Goal: Find contact information: Find contact information

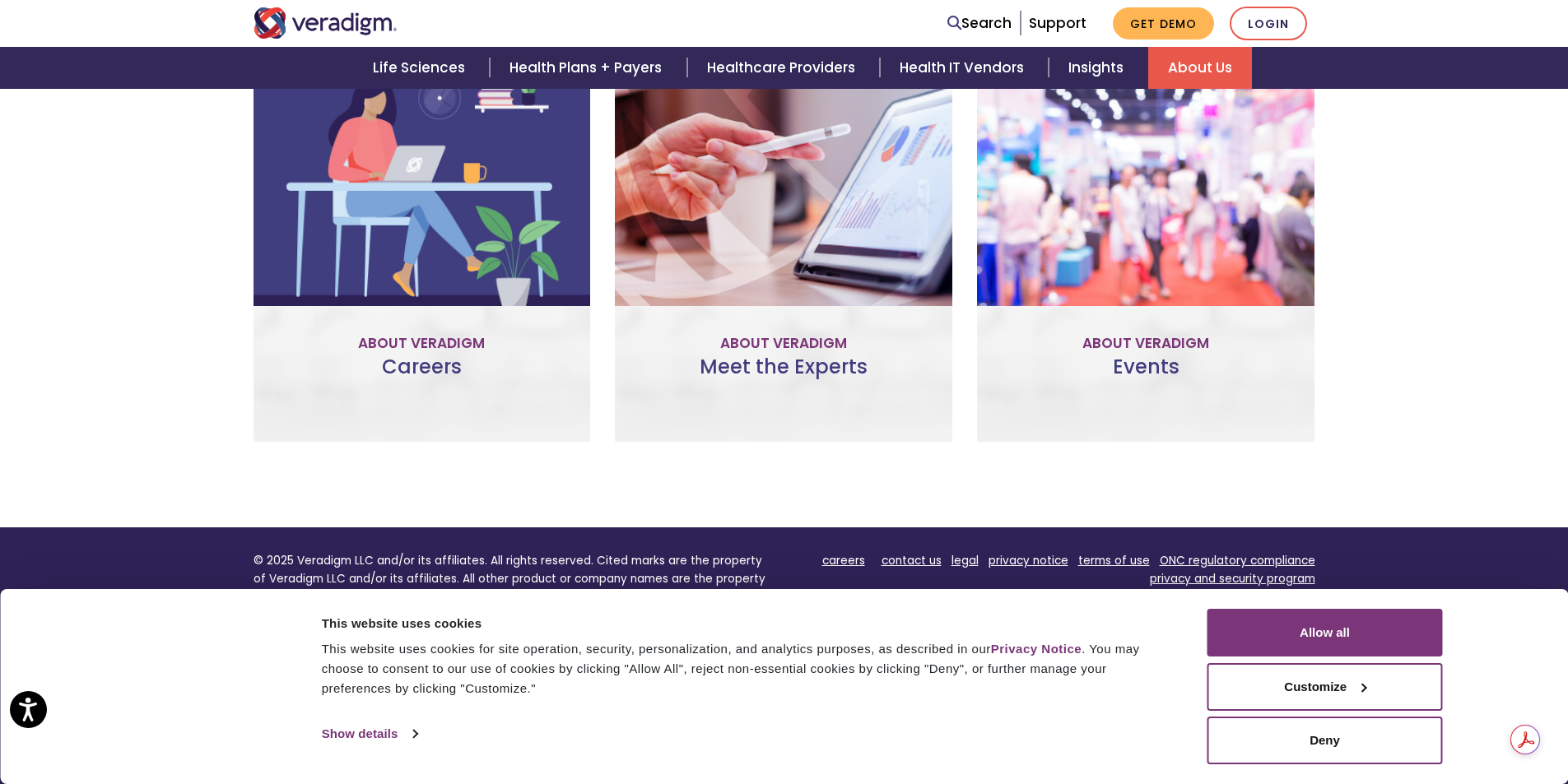
scroll to position [1226, 0]
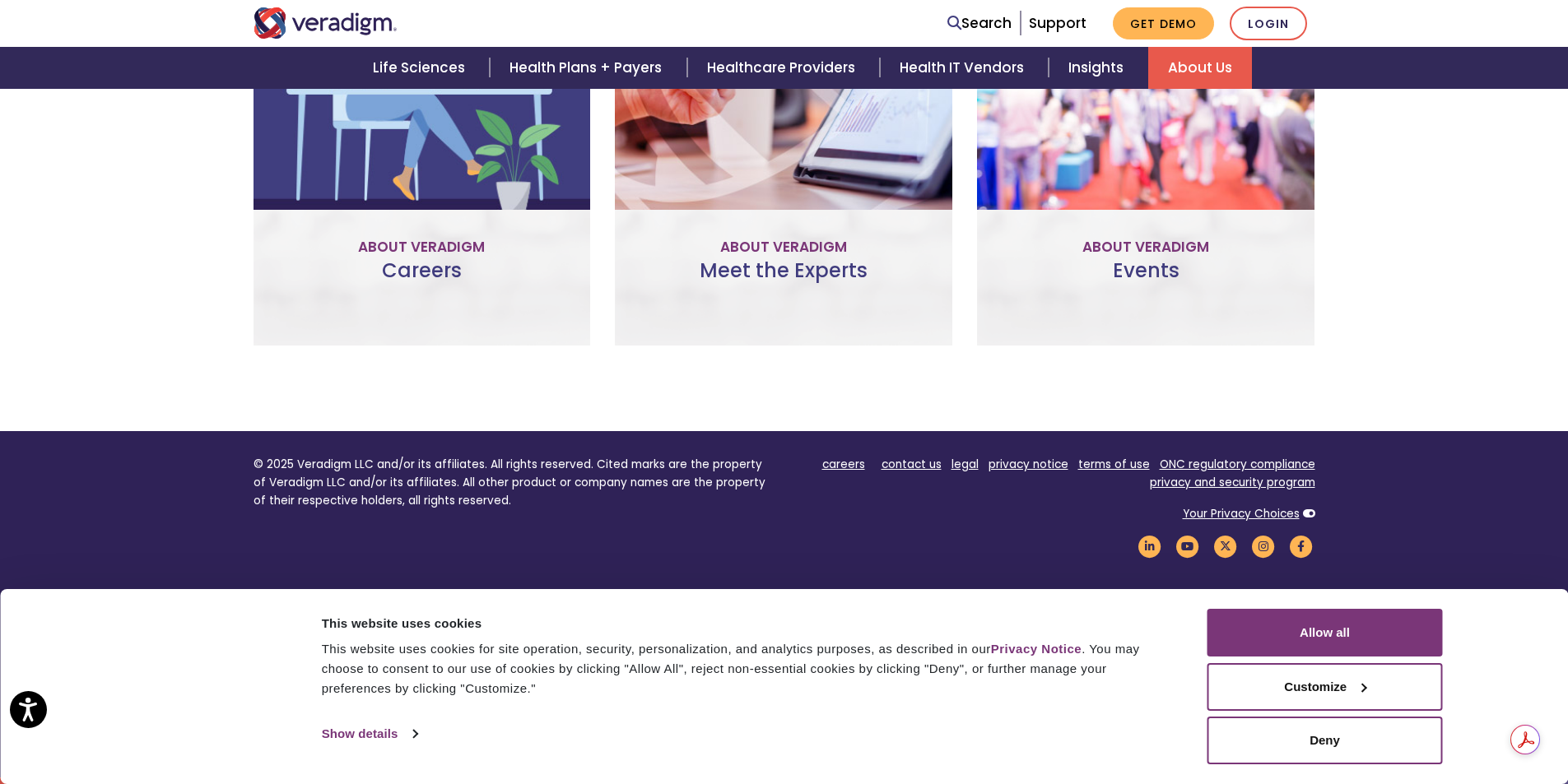
click at [778, 253] on div "Meet the Experts Our subject matter experts help provide insights and perspecti…" at bounding box center [783, 148] width 337 height 397
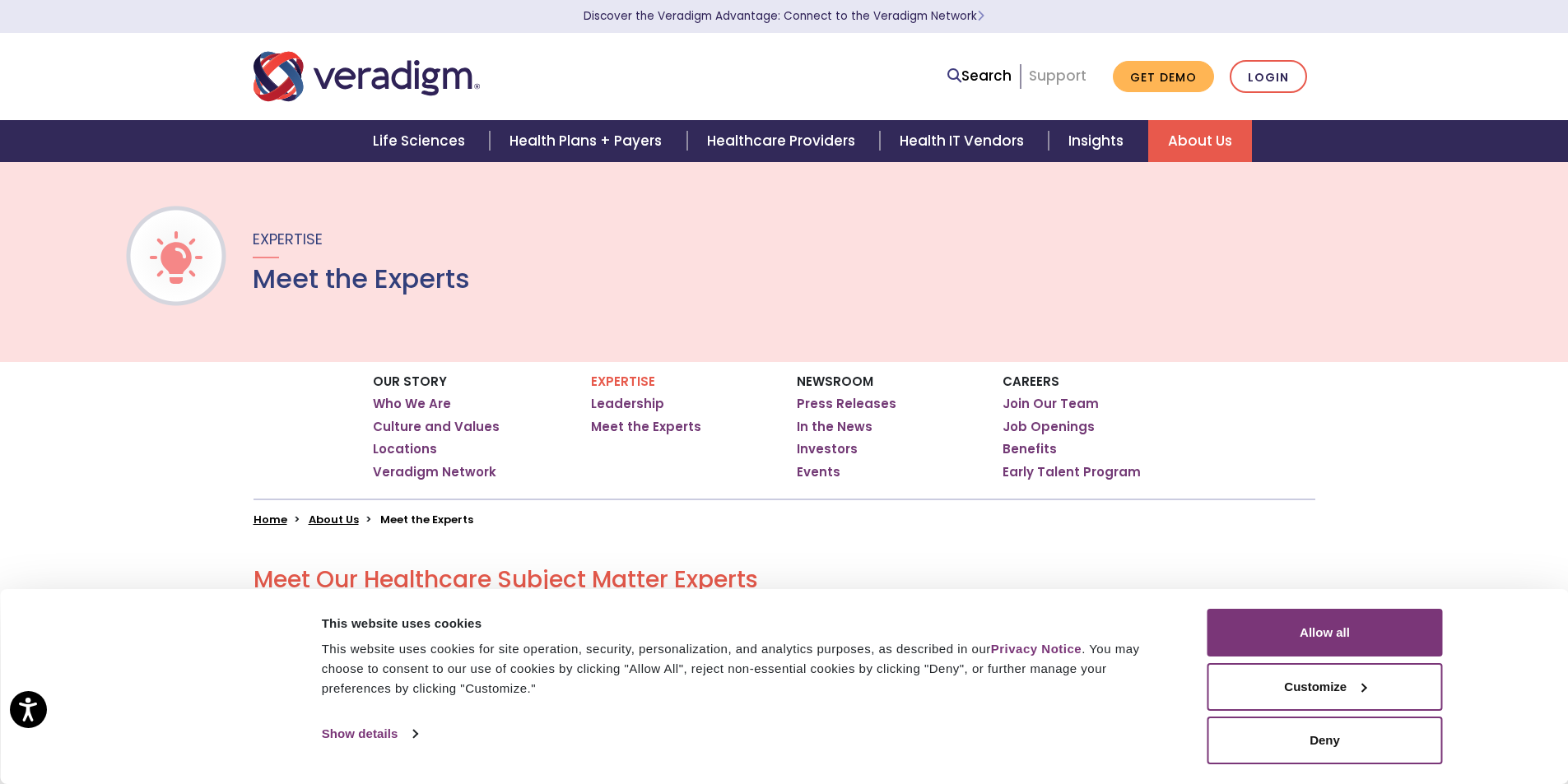
click at [1043, 73] on link "Support" at bounding box center [1057, 76] width 58 height 20
